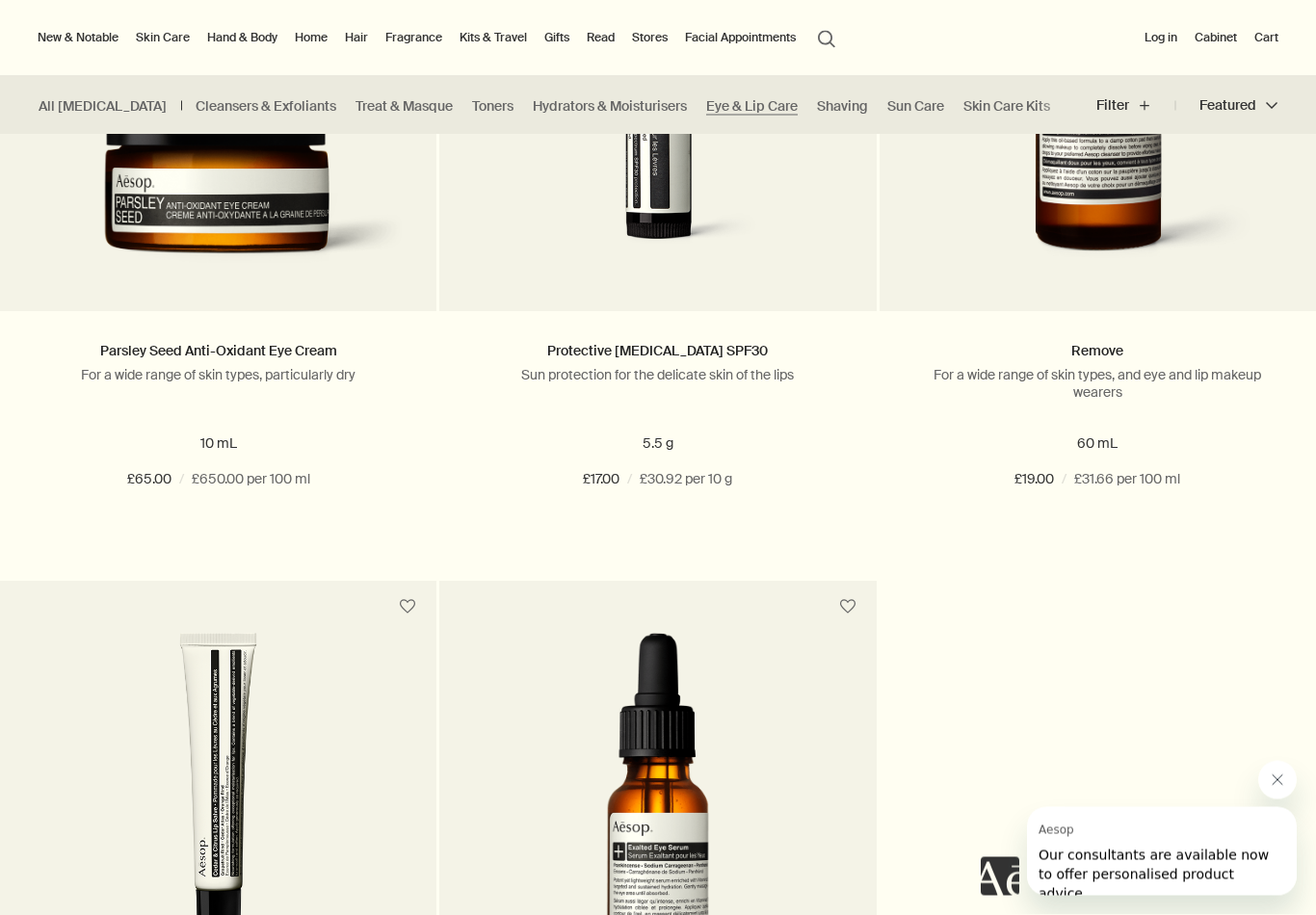
scroll to position [739, 0]
click at [294, 344] on link "Parsley Seed Anti-Oxidant Eye Cream" at bounding box center [219, 350] width 238 height 18
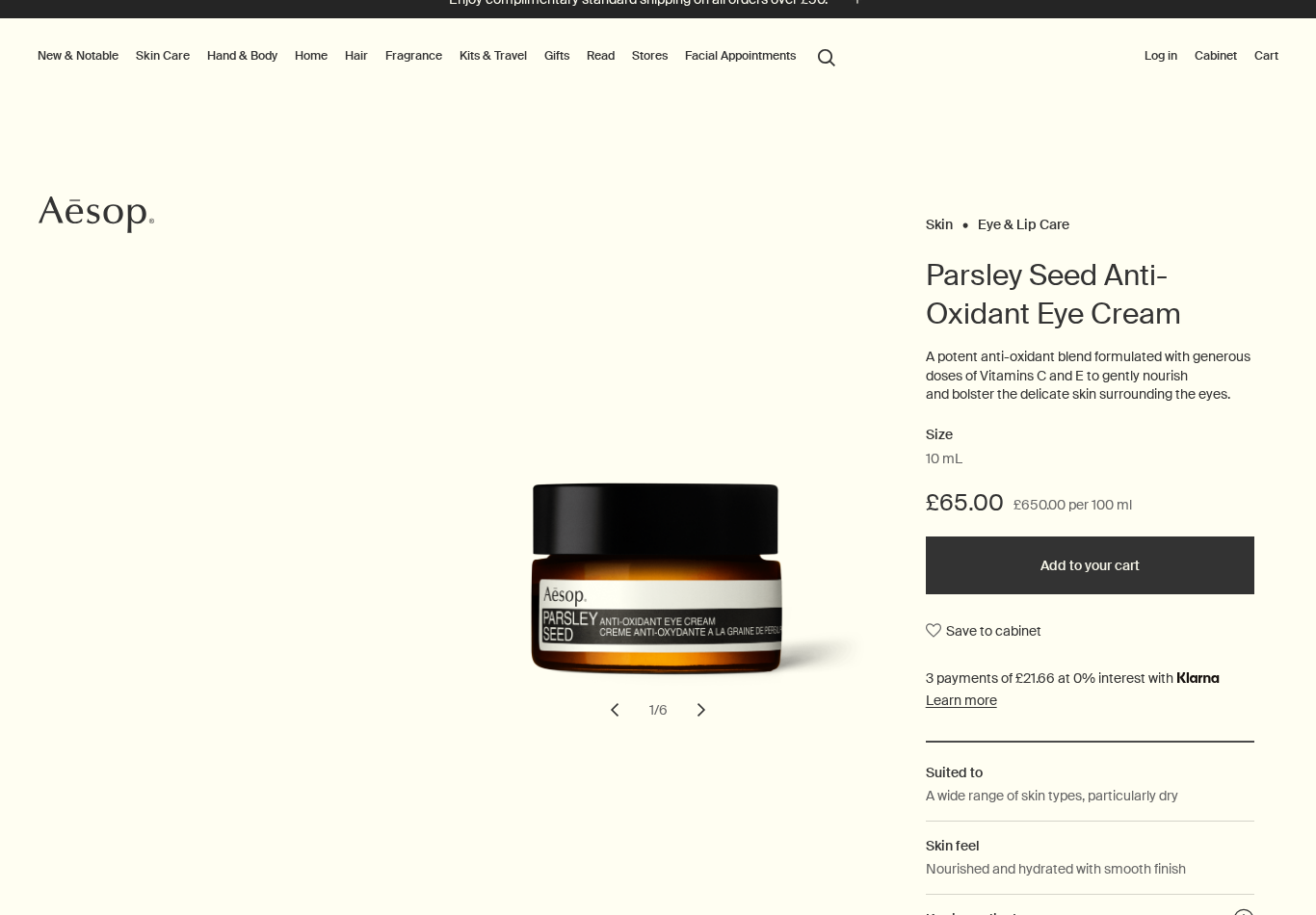
scroll to position [22, 0]
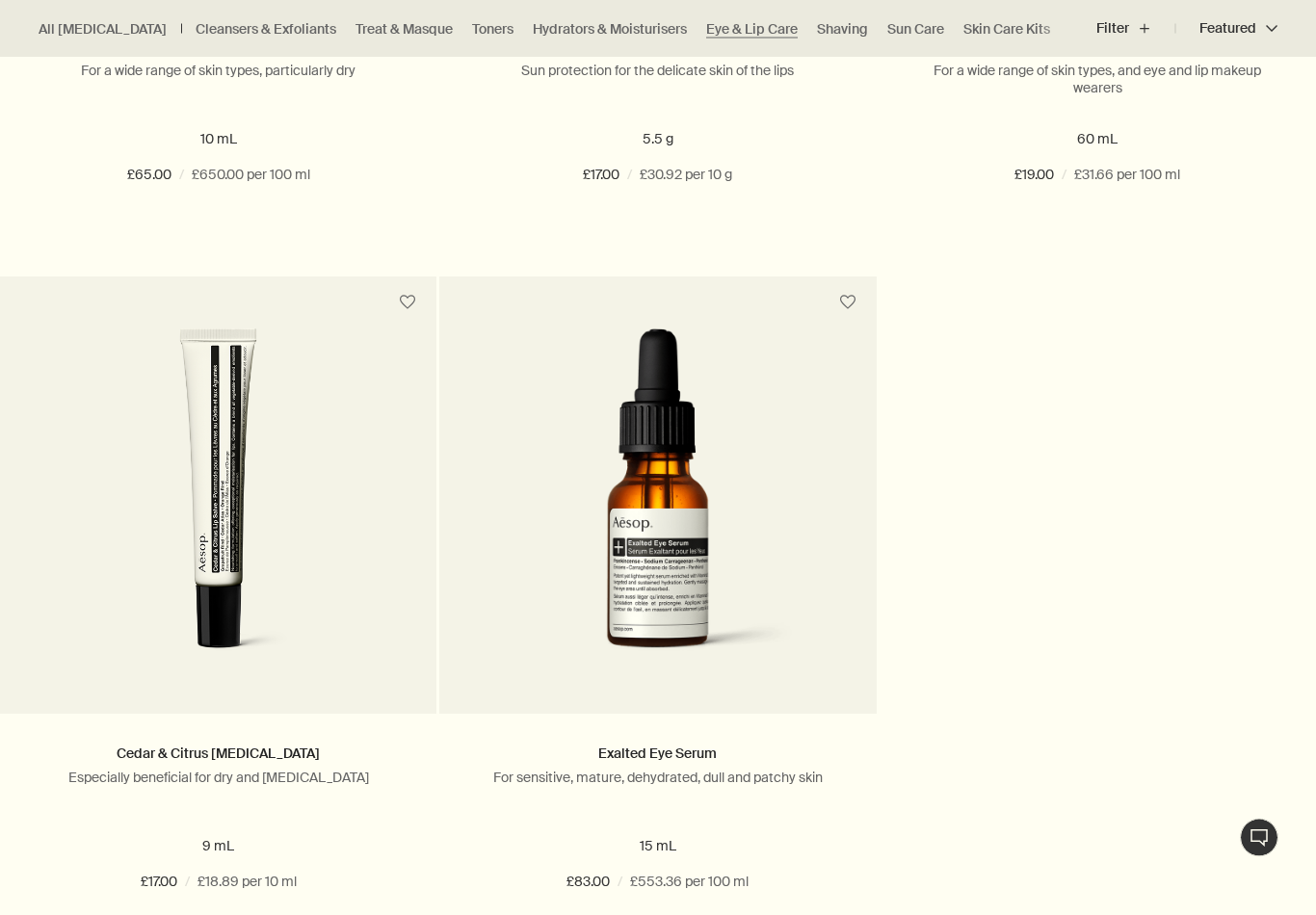
scroll to position [1043, 0]
click at [680, 748] on link "Exalted Eye Serum" at bounding box center [658, 753] width 119 height 18
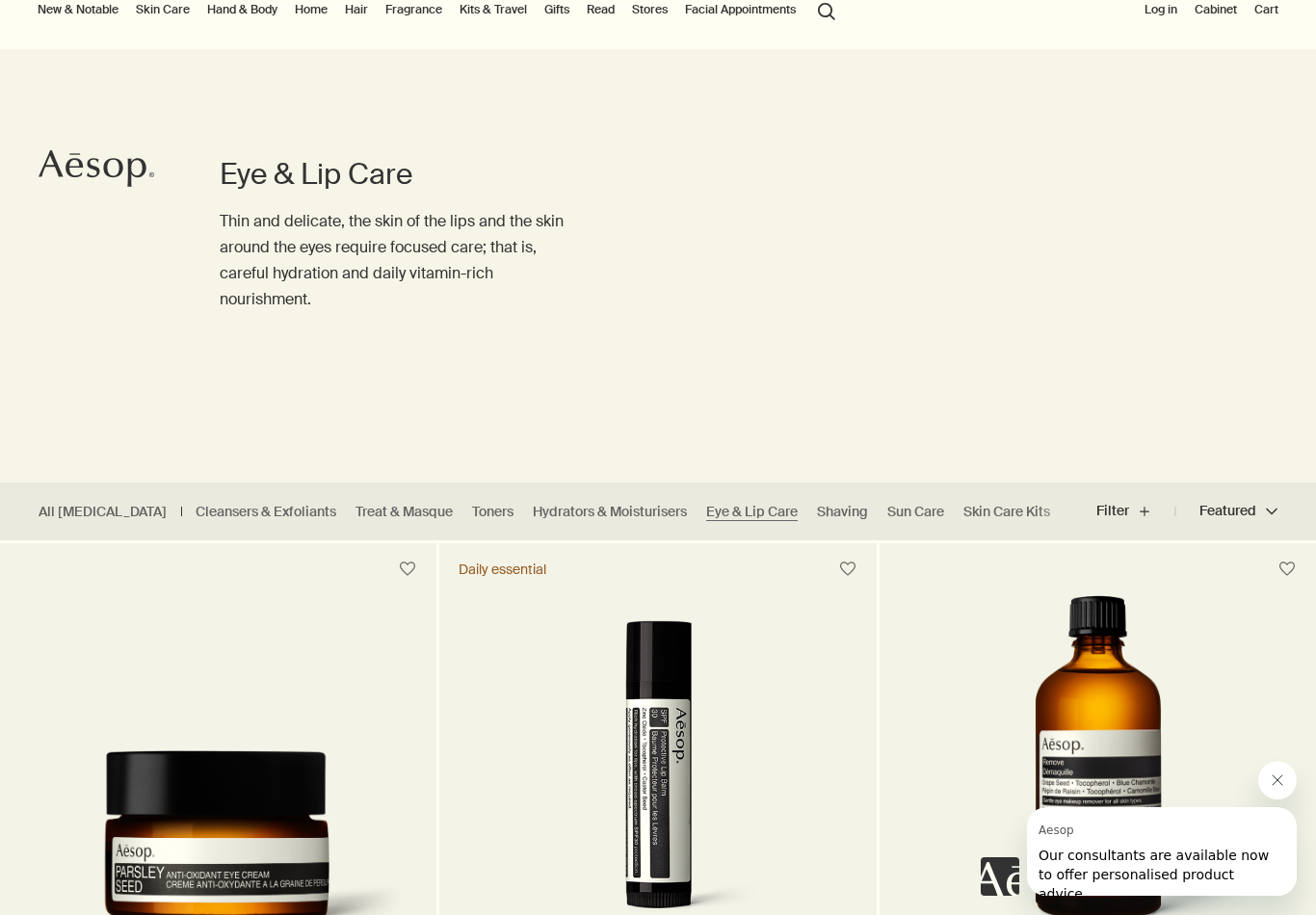
scroll to position [77, 0]
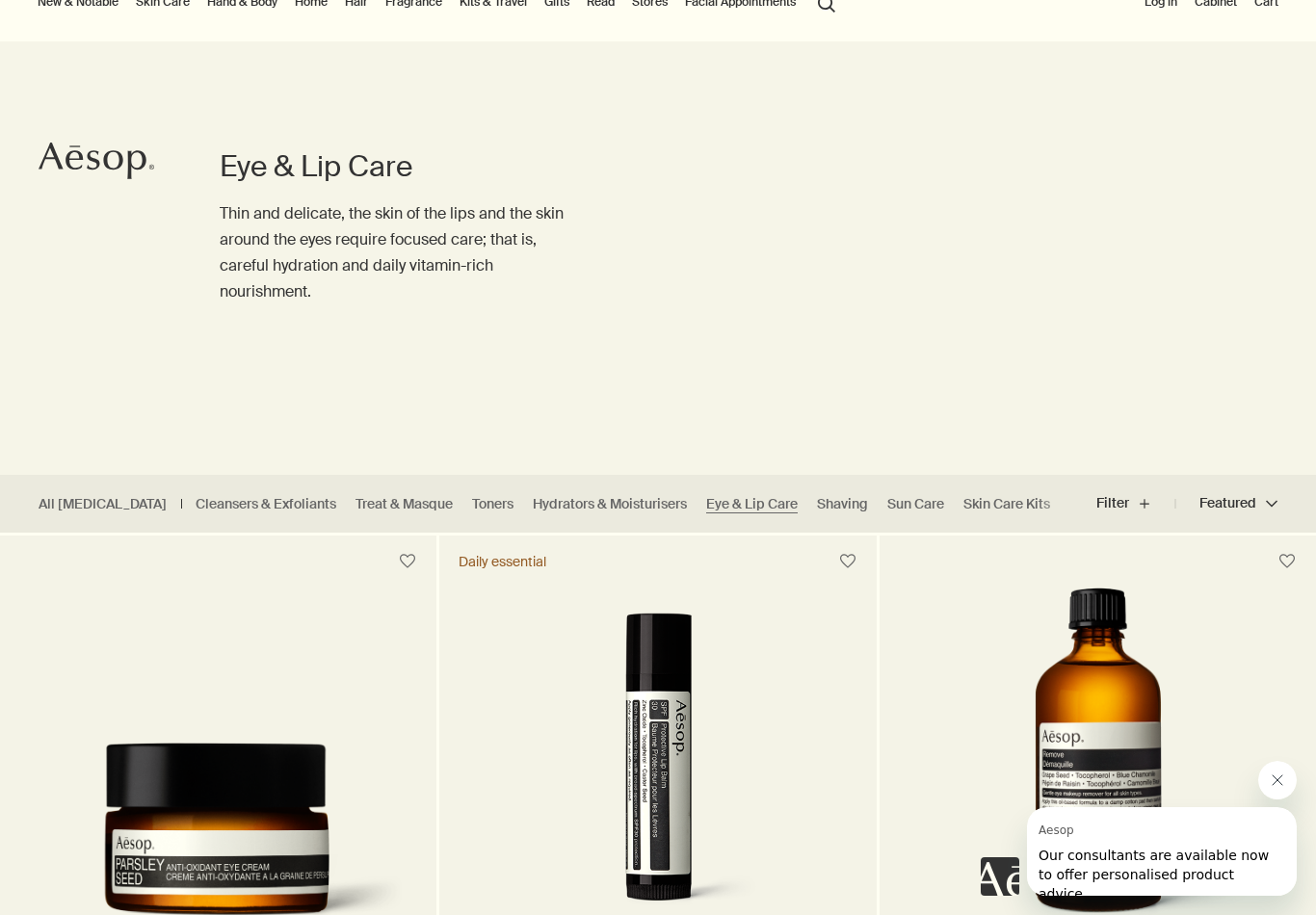
click at [583, 506] on link "Hydrators & Moisturisers" at bounding box center [609, 504] width 154 height 18
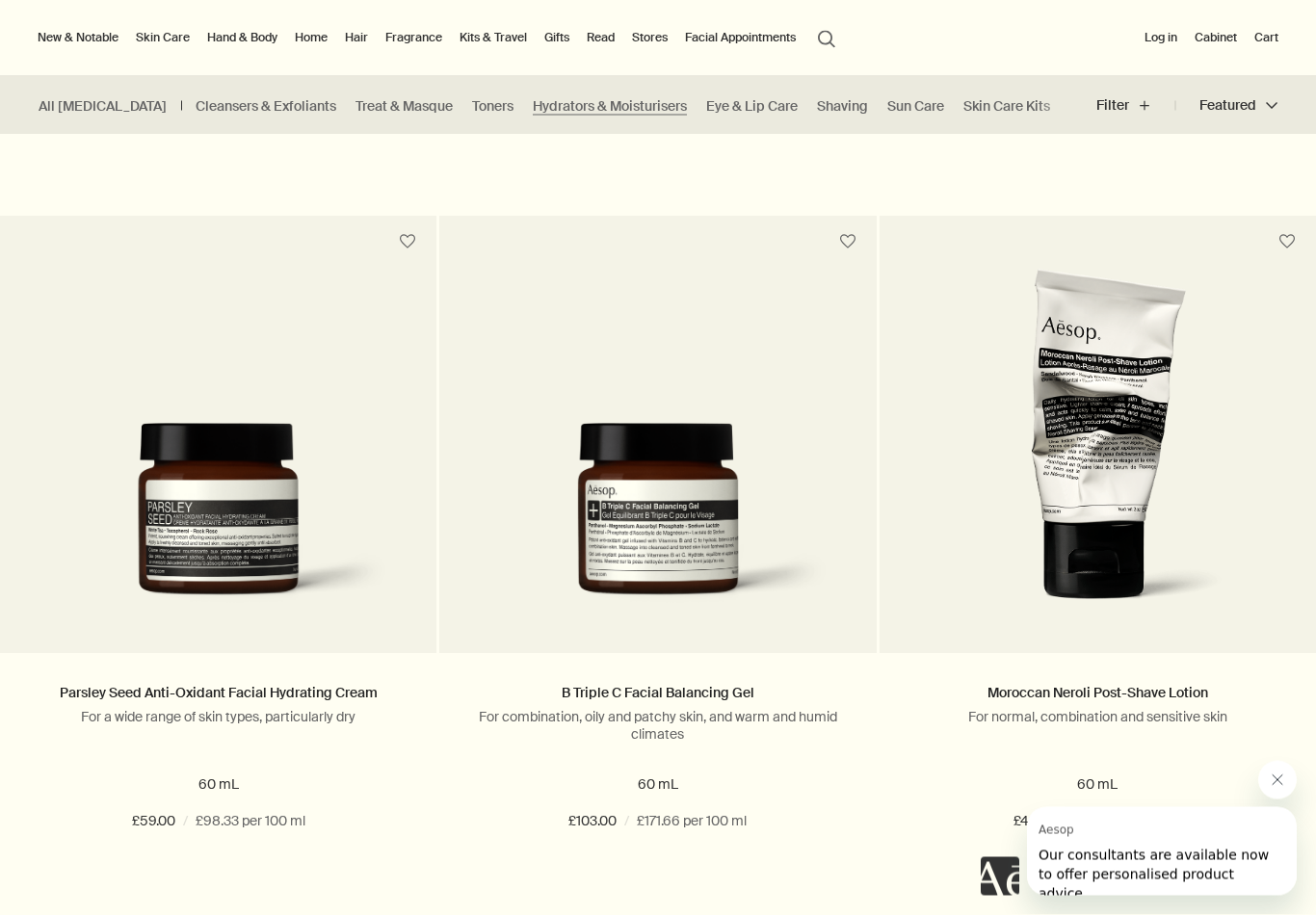
scroll to position [1809, 0]
click at [214, 100] on link "Cleansers & Exfoliants" at bounding box center [266, 106] width 141 height 18
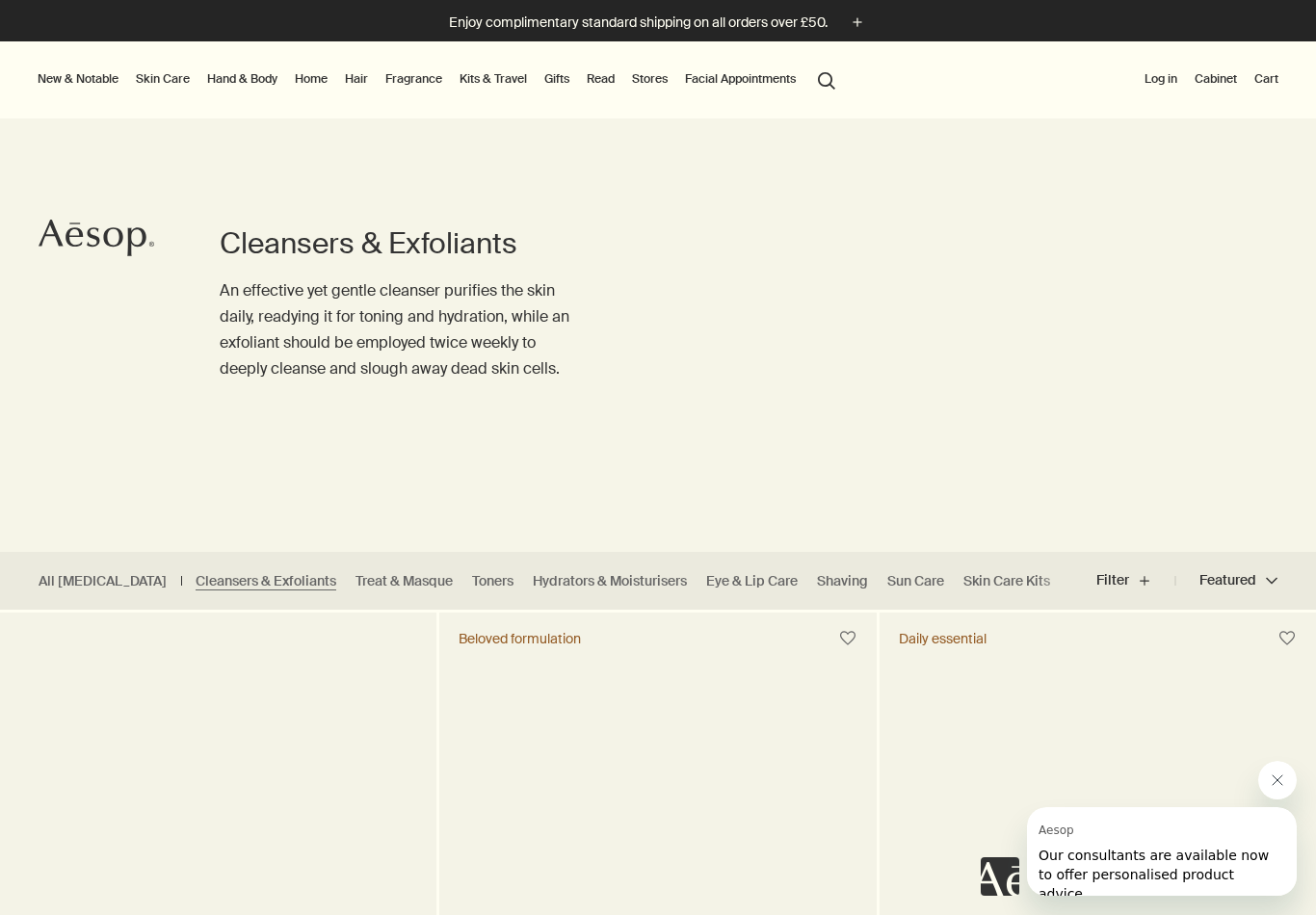
click at [238, 73] on link "Hand & Body" at bounding box center [242, 79] width 78 height 23
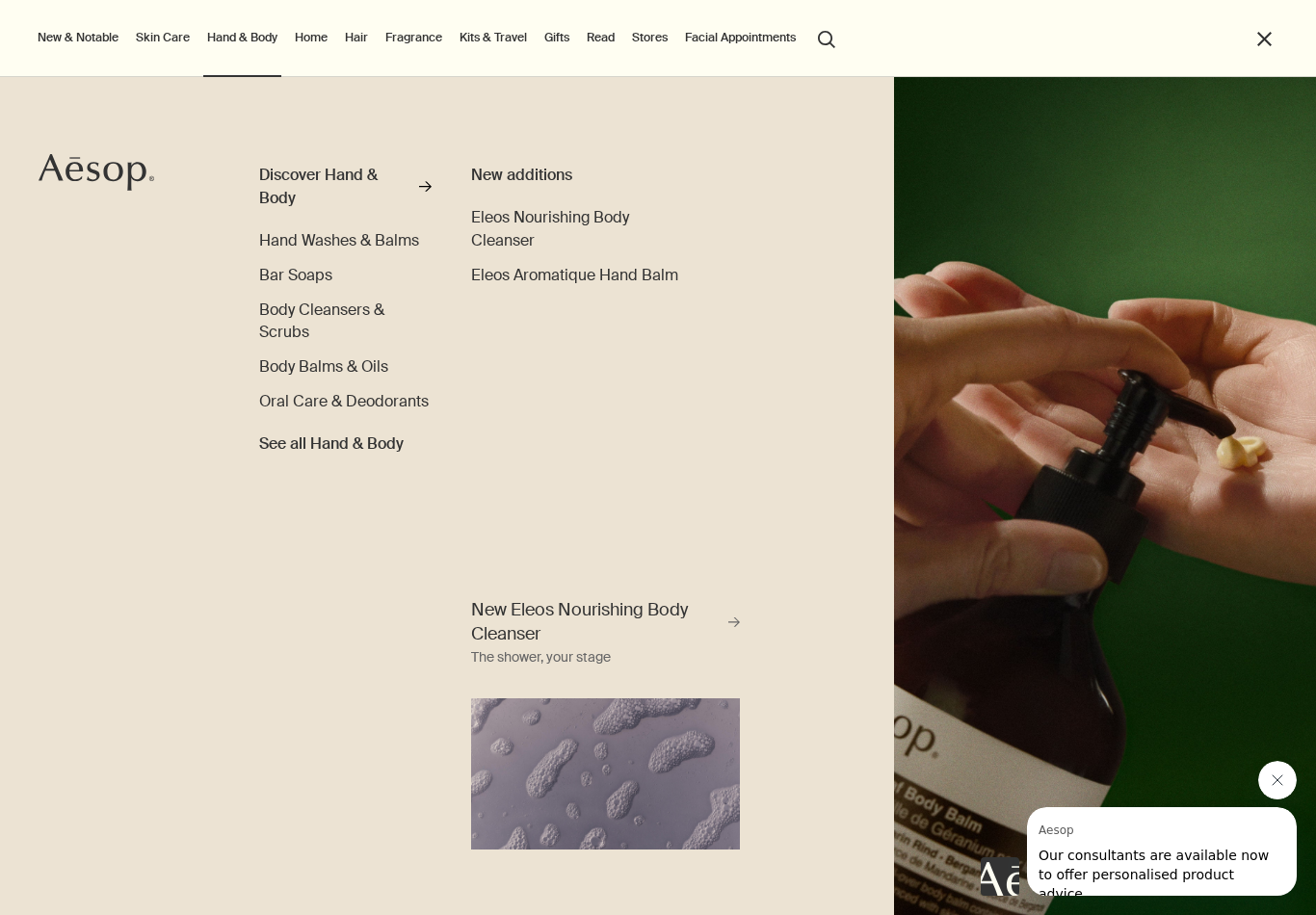
click at [75, 30] on button "New & Notable" at bounding box center [78, 38] width 89 height 23
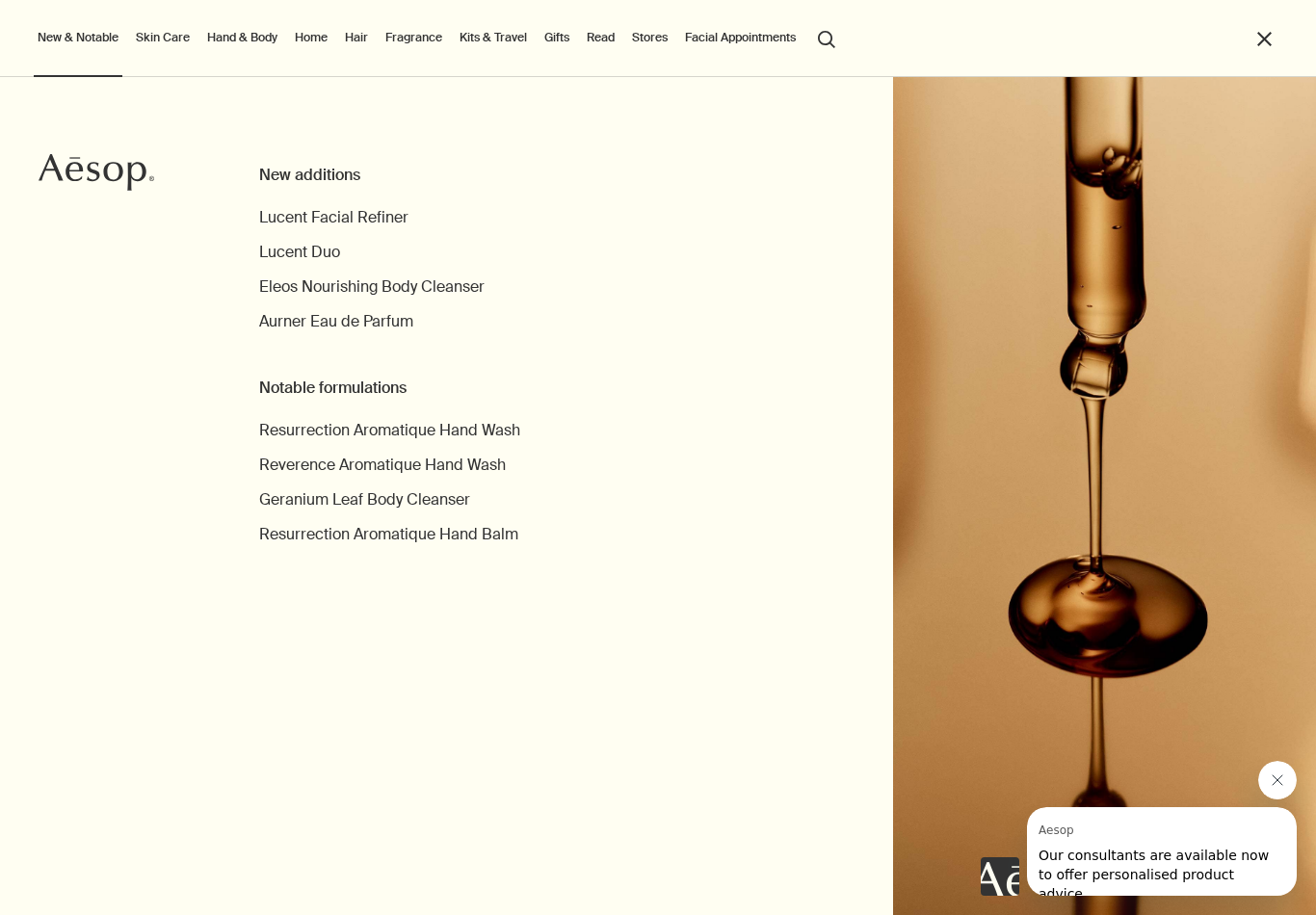
click at [157, 26] on link "Skin Care" at bounding box center [163, 38] width 61 height 23
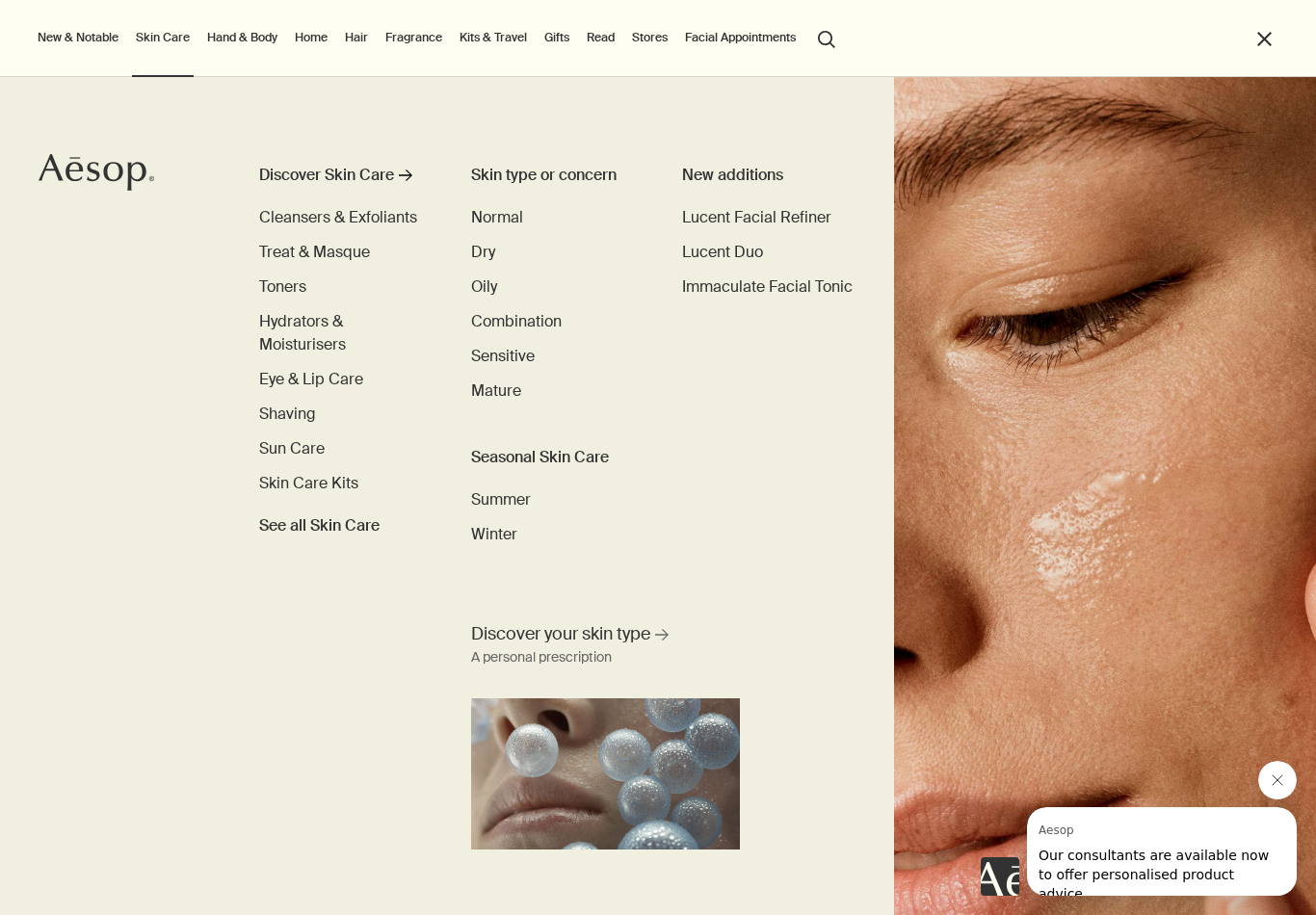
click at [365, 37] on link "Hair" at bounding box center [356, 38] width 31 height 23
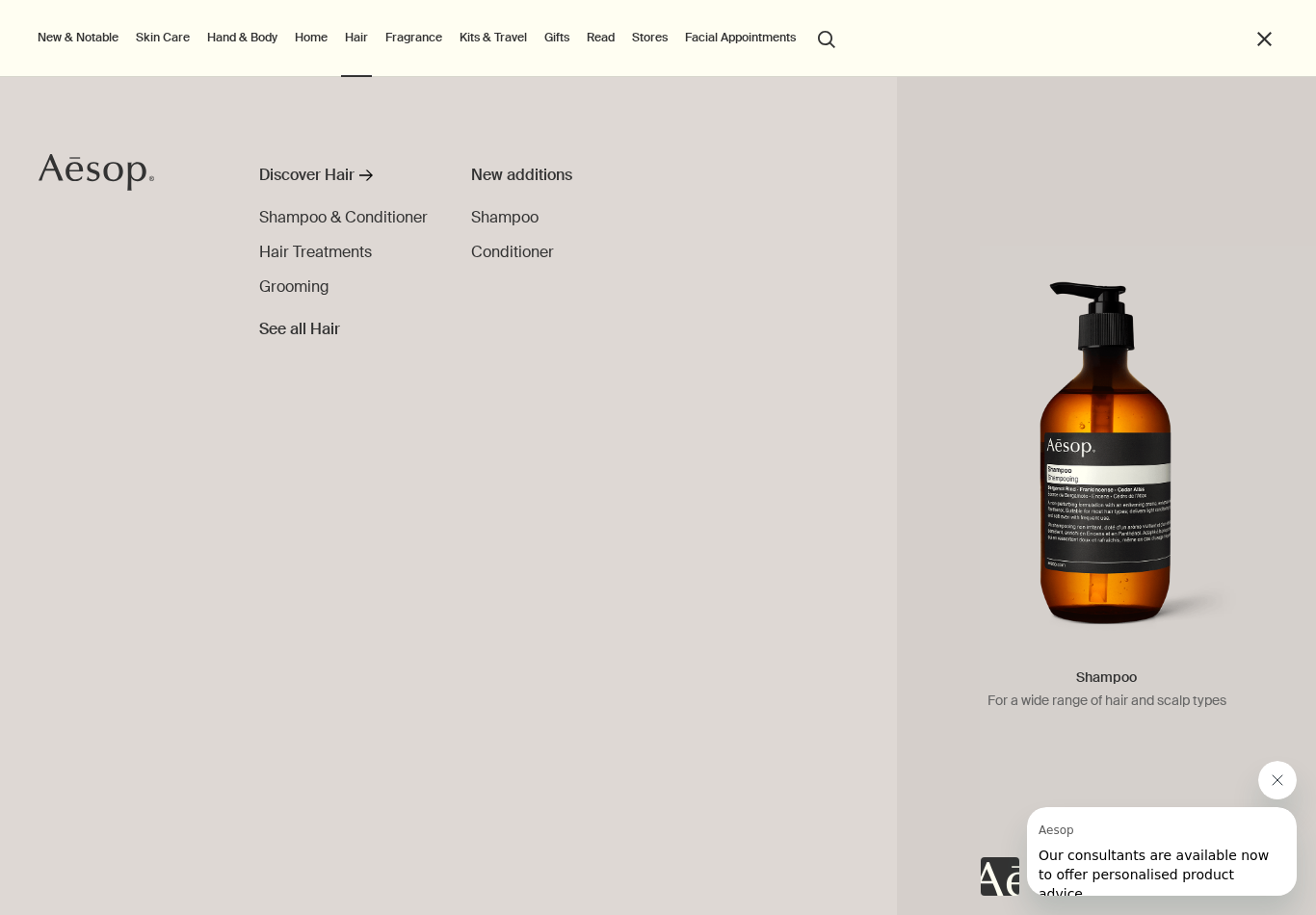
click at [522, 221] on span "Shampoo" at bounding box center [504, 217] width 67 height 20
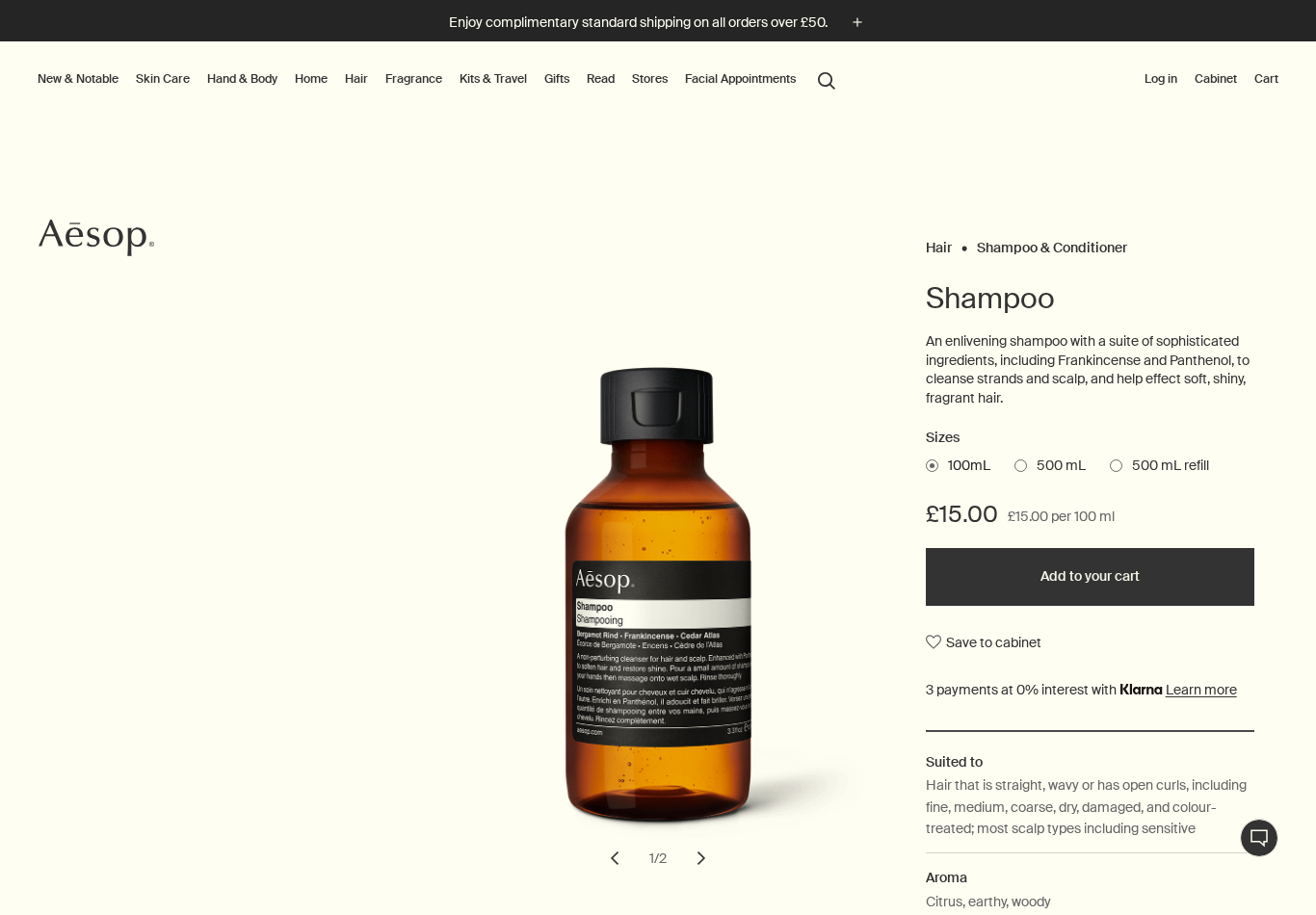
click at [362, 78] on link "Hair" at bounding box center [356, 79] width 31 height 23
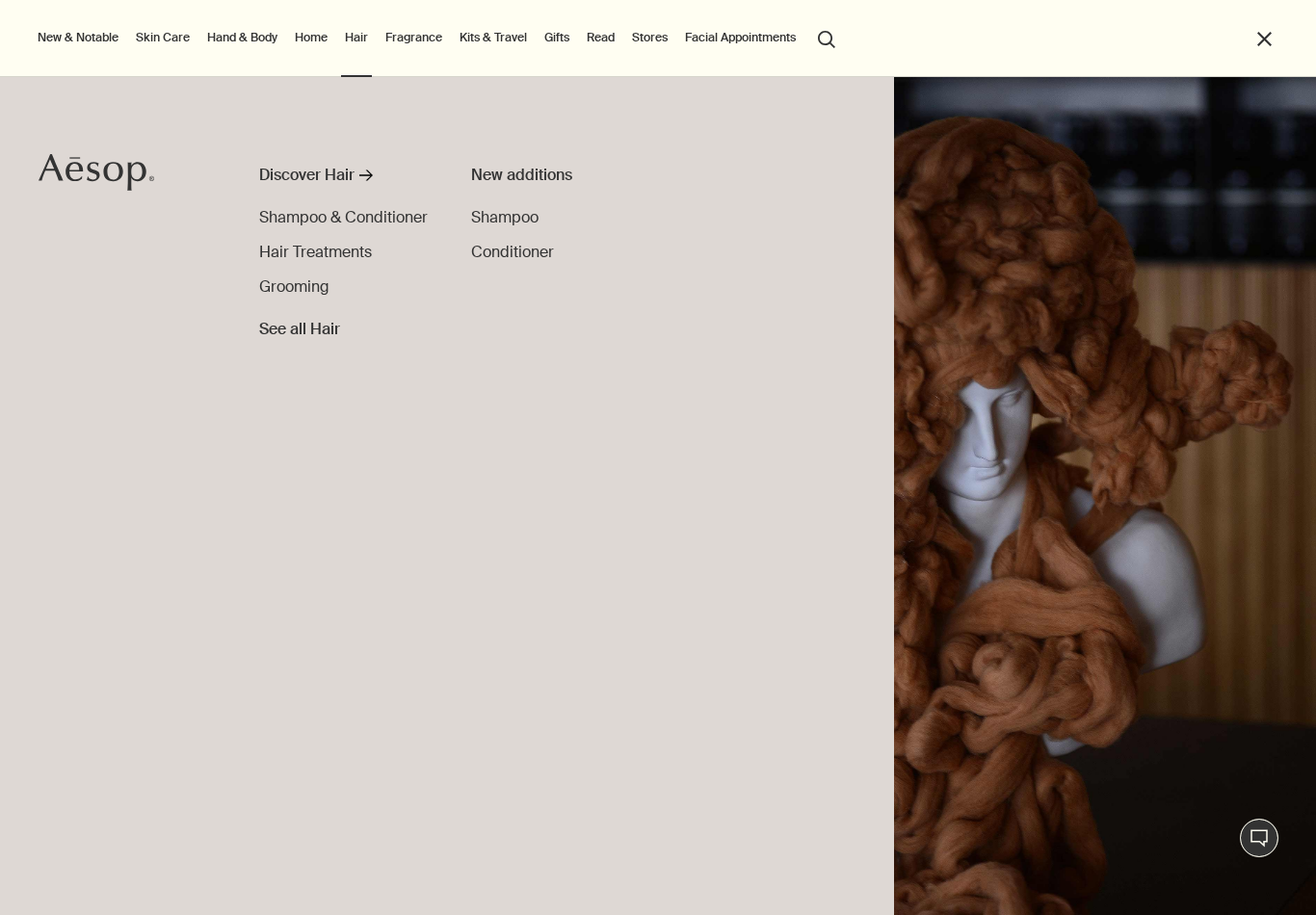
click at [293, 217] on span "Shampoo & Conditioner" at bounding box center [343, 217] width 168 height 20
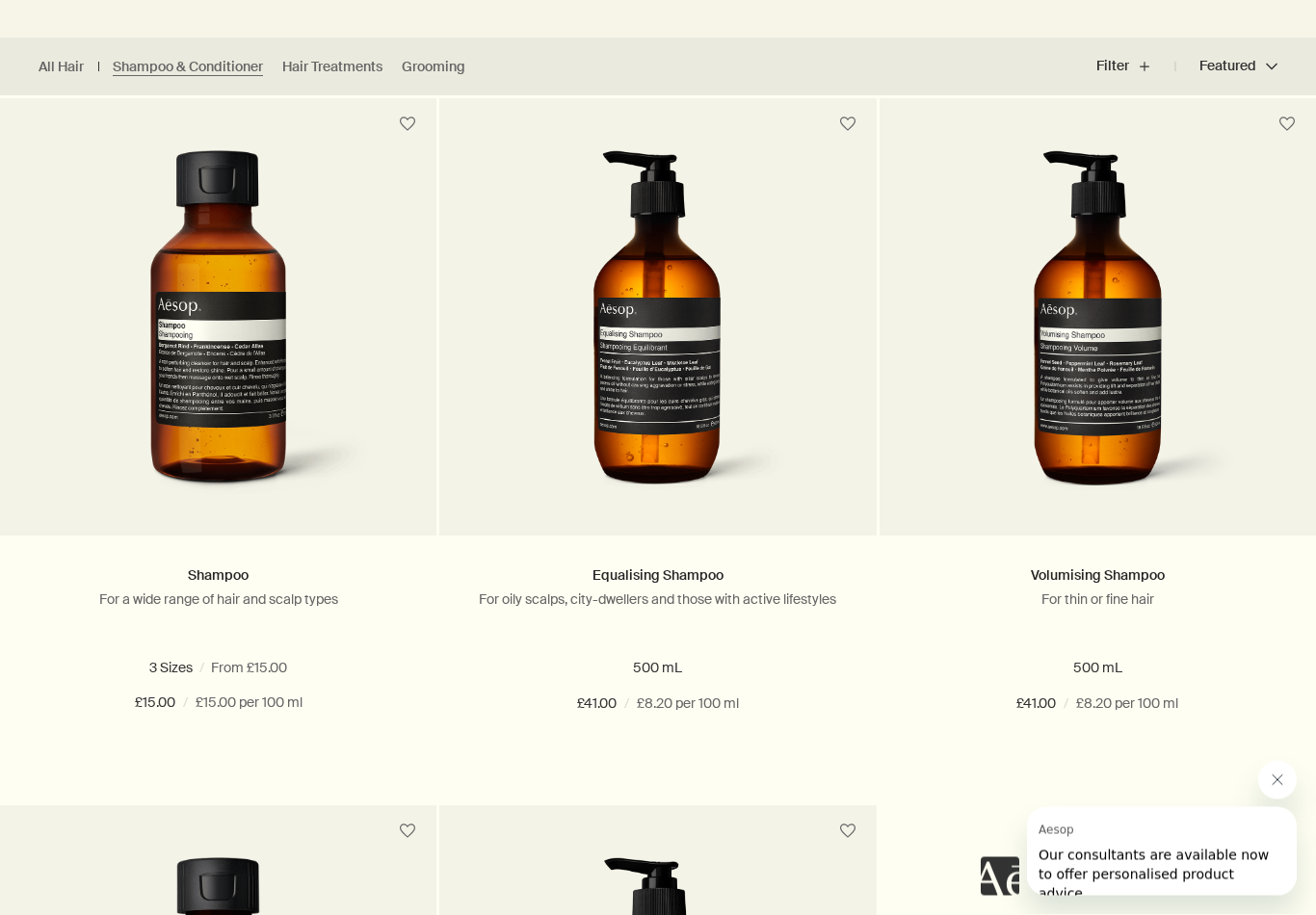
scroll to position [515, 0]
click at [747, 601] on p "For oily scalps, city-dwellers and those with active lifestyles" at bounding box center [657, 600] width 379 height 18
click at [720, 573] on link "Equalising Shampoo" at bounding box center [658, 575] width 131 height 18
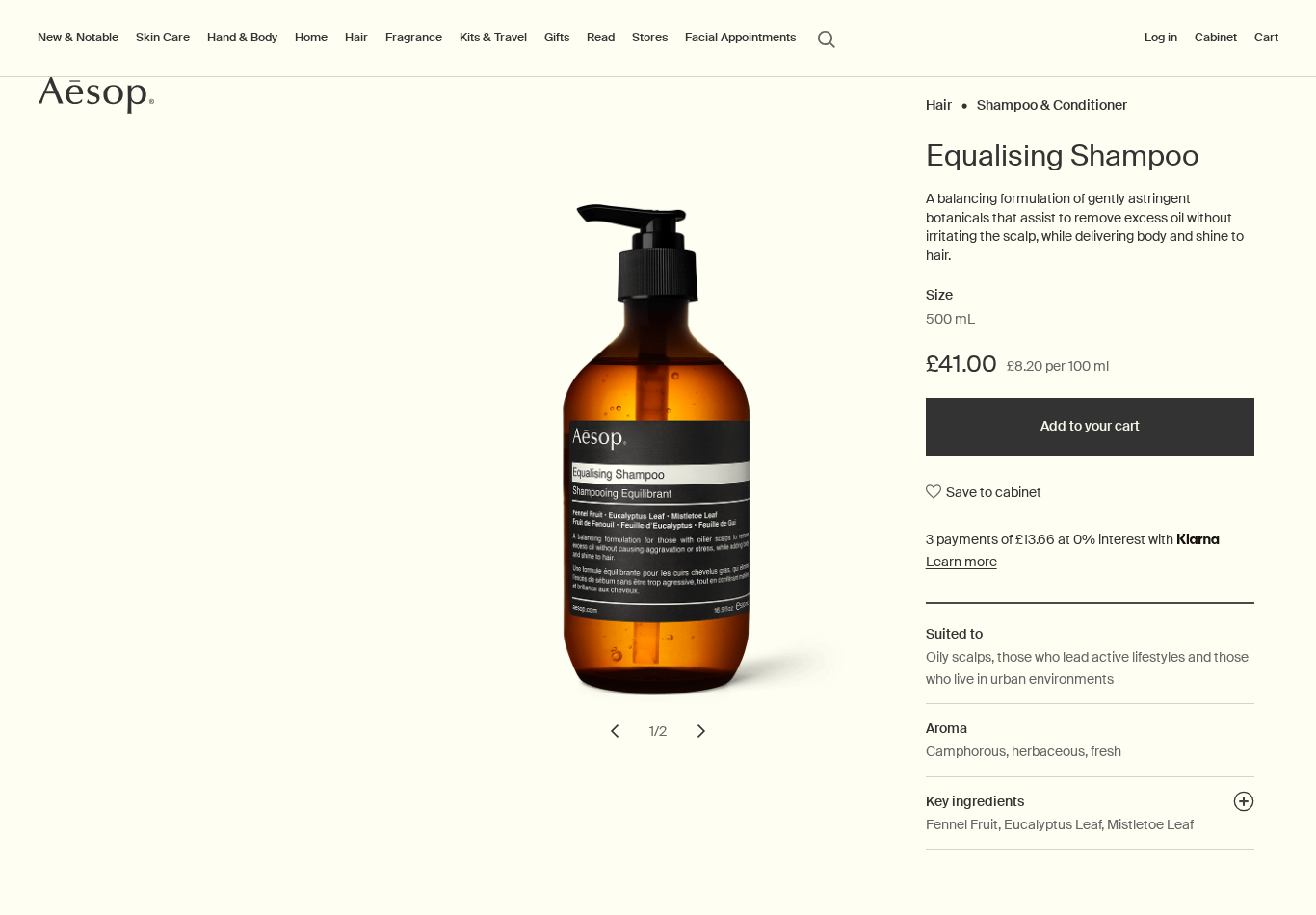
scroll to position [138, 0]
